Goal: Use online tool/utility: Utilize a website feature to perform a specific function

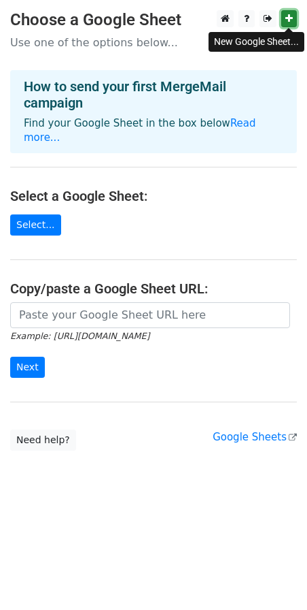
click at [290, 24] on link at bounding box center [290, 18] width 16 height 17
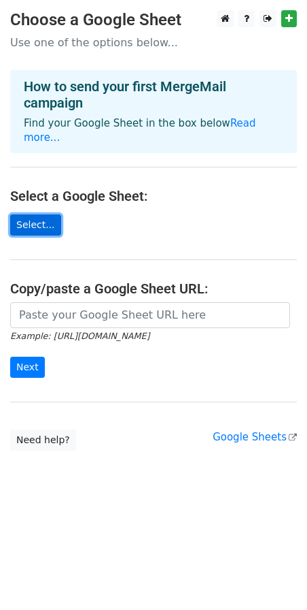
click at [39, 214] on link "Select..." at bounding box center [35, 224] width 51 height 21
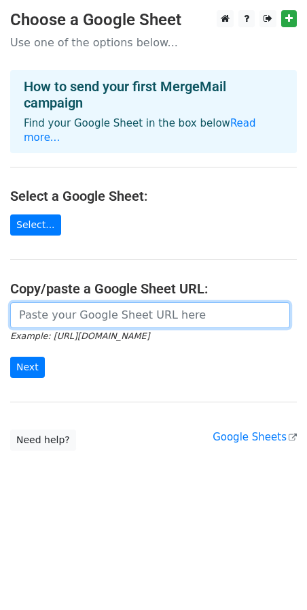
click at [133, 305] on input "url" at bounding box center [150, 315] width 280 height 26
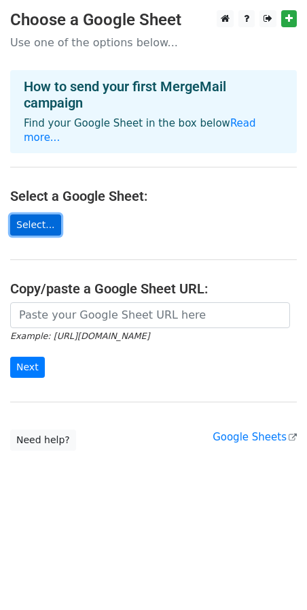
click at [34, 214] on link "Select..." at bounding box center [35, 224] width 51 height 21
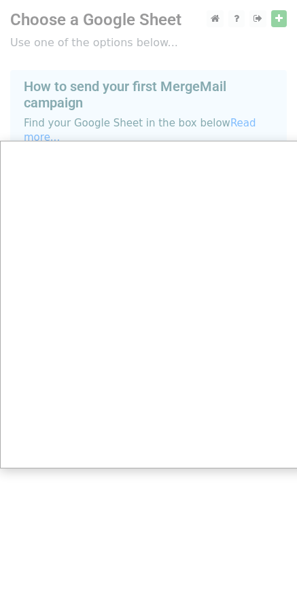
click at [246, 139] on div at bounding box center [153, 305] width 307 height 610
